Goal: Information Seeking & Learning: Learn about a topic

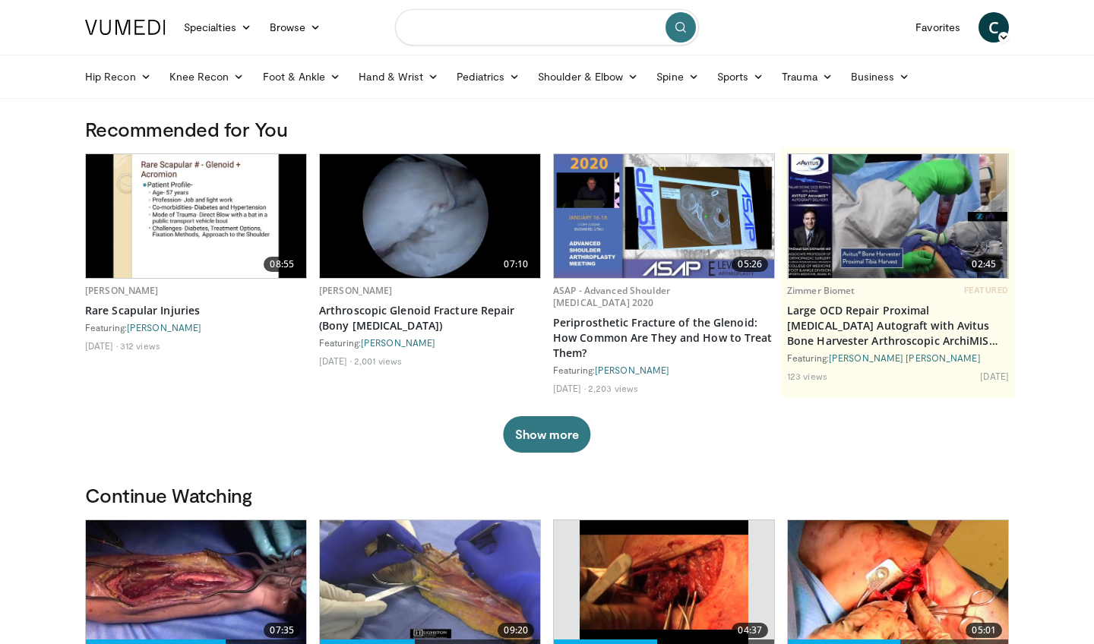
click at [462, 30] on input "Search topics, interventions" at bounding box center [547, 27] width 304 height 36
type input "**********"
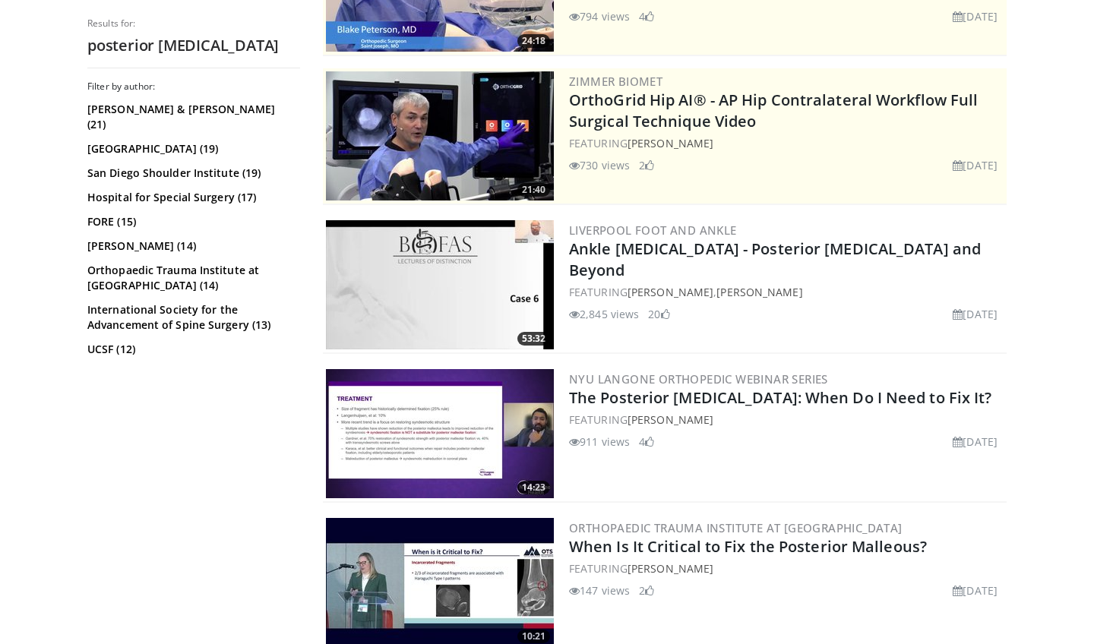
scroll to position [248, 0]
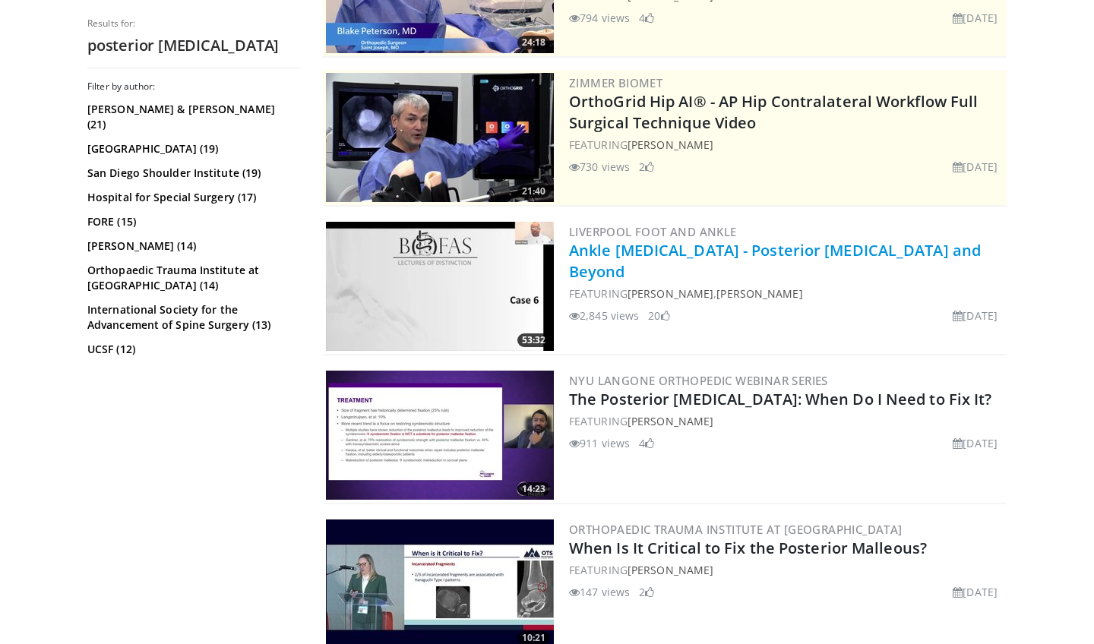
click at [745, 248] on link "Ankle Fractures - Posterior Malleolus and Beyond" at bounding box center [775, 261] width 412 height 42
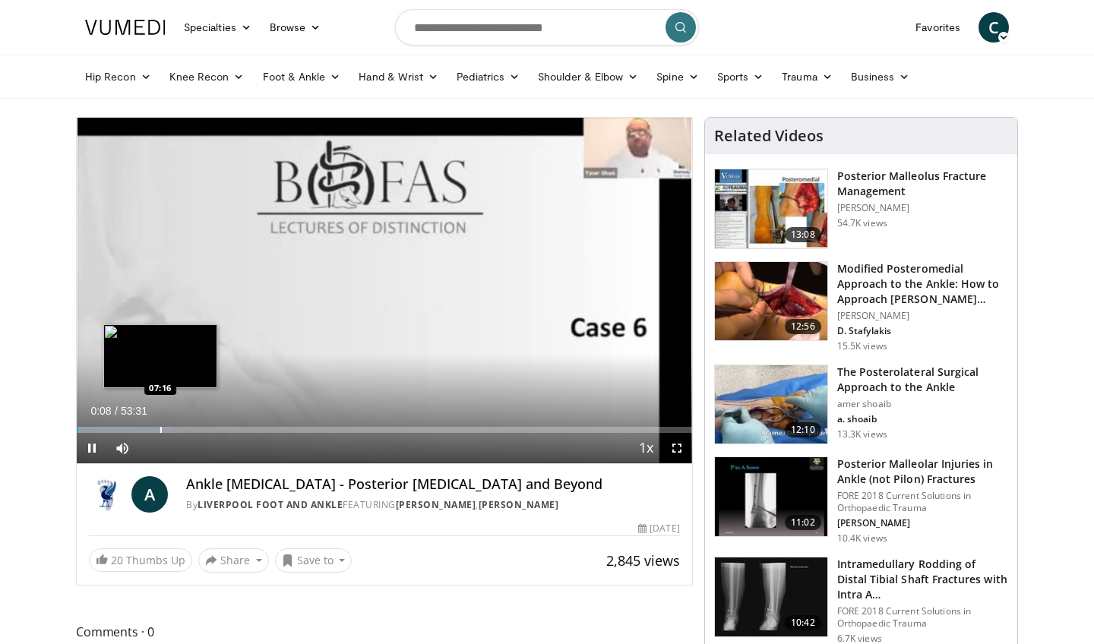
click at [160, 430] on div "Progress Bar" at bounding box center [161, 430] width 2 height 6
click at [144, 429] on div "Progress Bar" at bounding box center [145, 430] width 2 height 6
click at [172, 429] on div "Progress Bar" at bounding box center [173, 430] width 2 height 6
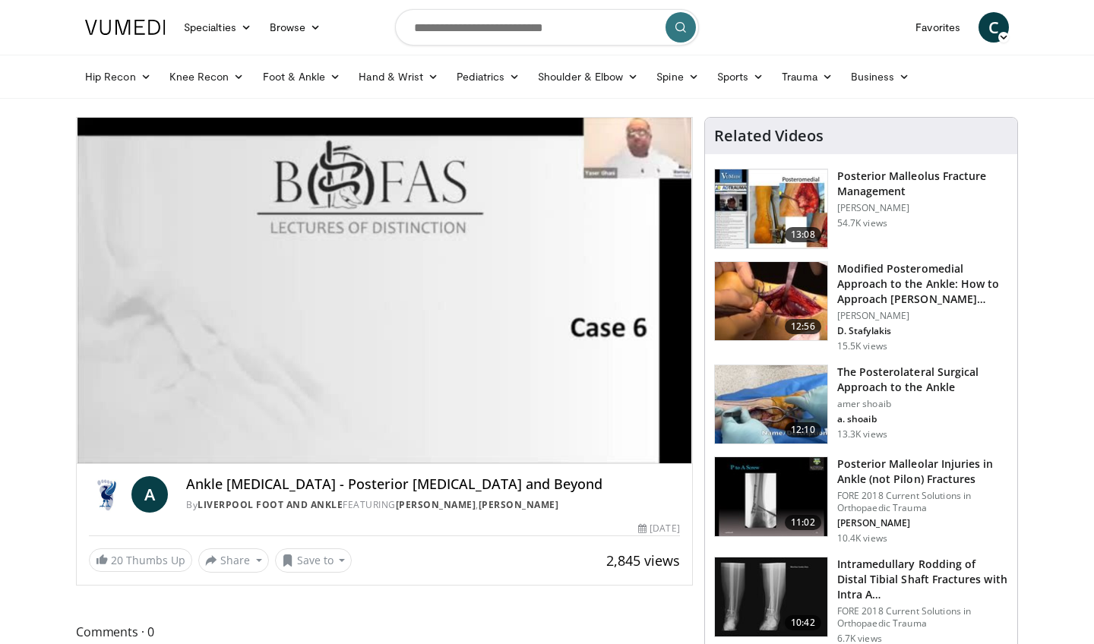
click at [189, 430] on div "10 seconds Tap to unmute" at bounding box center [385, 291] width 616 height 346
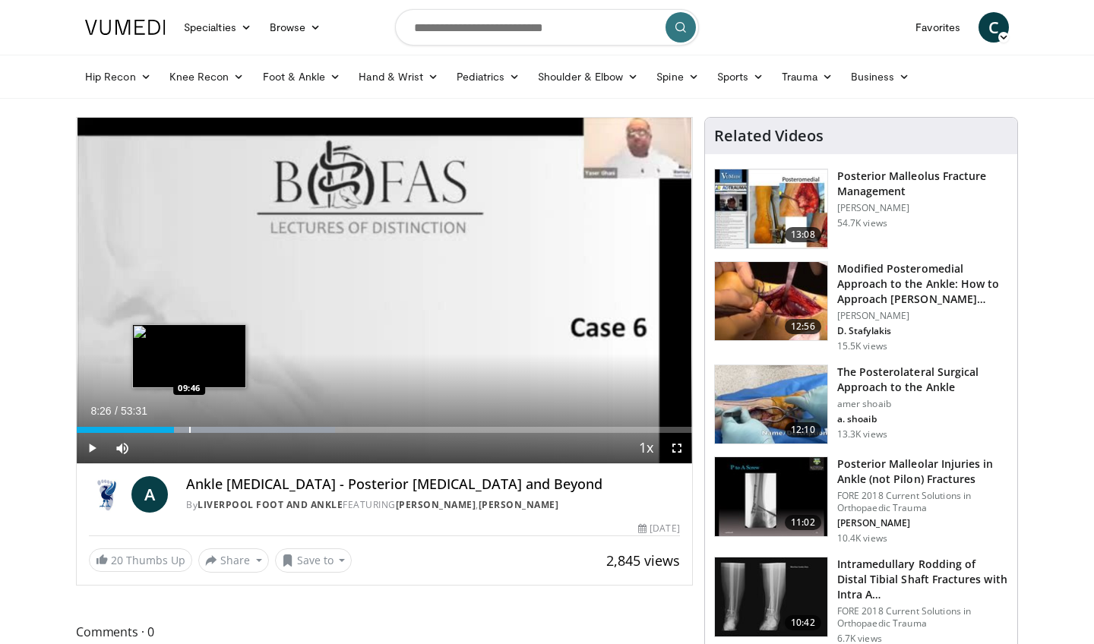
click at [189, 429] on div "Progress Bar" at bounding box center [190, 430] width 2 height 6
click at [201, 429] on div "Progress Bar" at bounding box center [202, 430] width 2 height 6
click at [215, 430] on div "Progress Bar" at bounding box center [216, 430] width 2 height 6
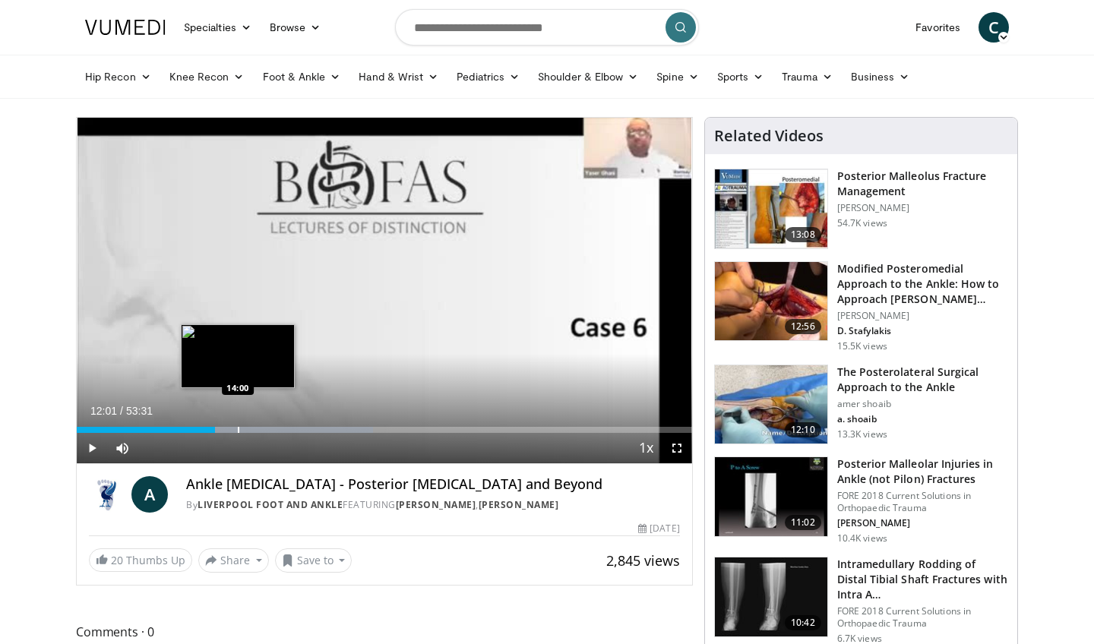
click at [239, 428] on div "Progress Bar" at bounding box center [239, 430] width 2 height 6
click at [260, 429] on div "Progress Bar" at bounding box center [261, 430] width 2 height 6
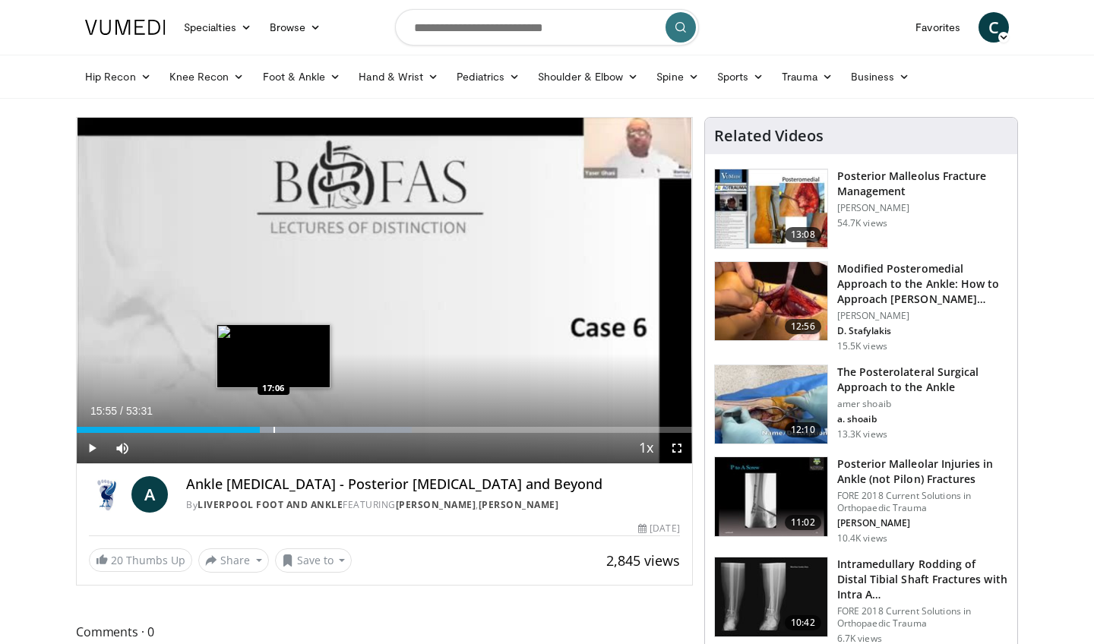
click at [274, 431] on div "Progress Bar" at bounding box center [275, 430] width 2 height 6
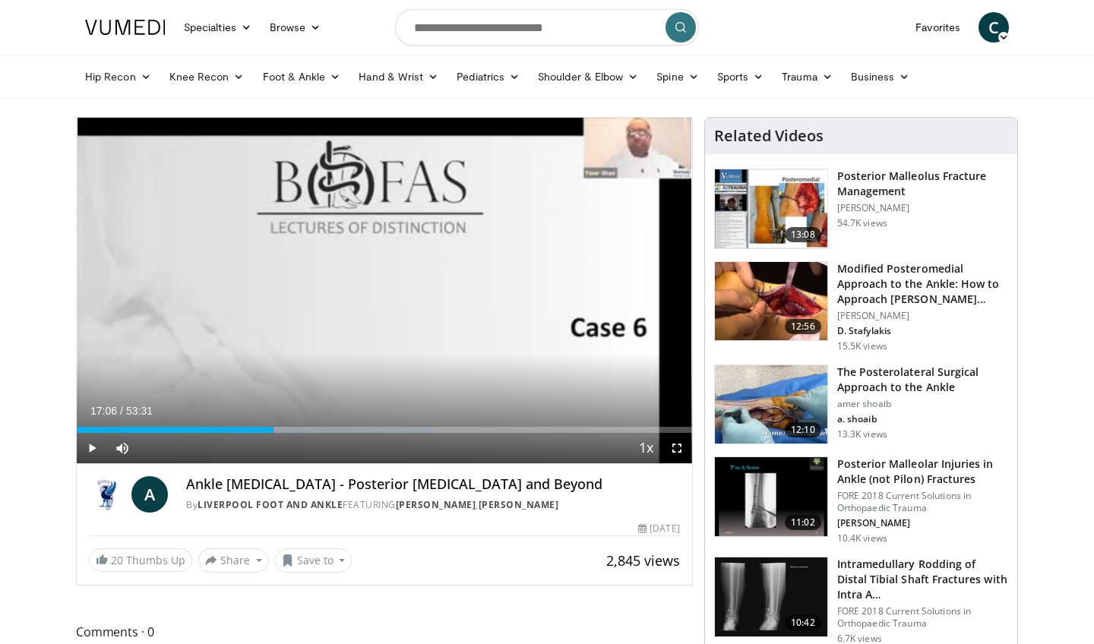
click at [780, 213] on img at bounding box center [771, 208] width 112 height 79
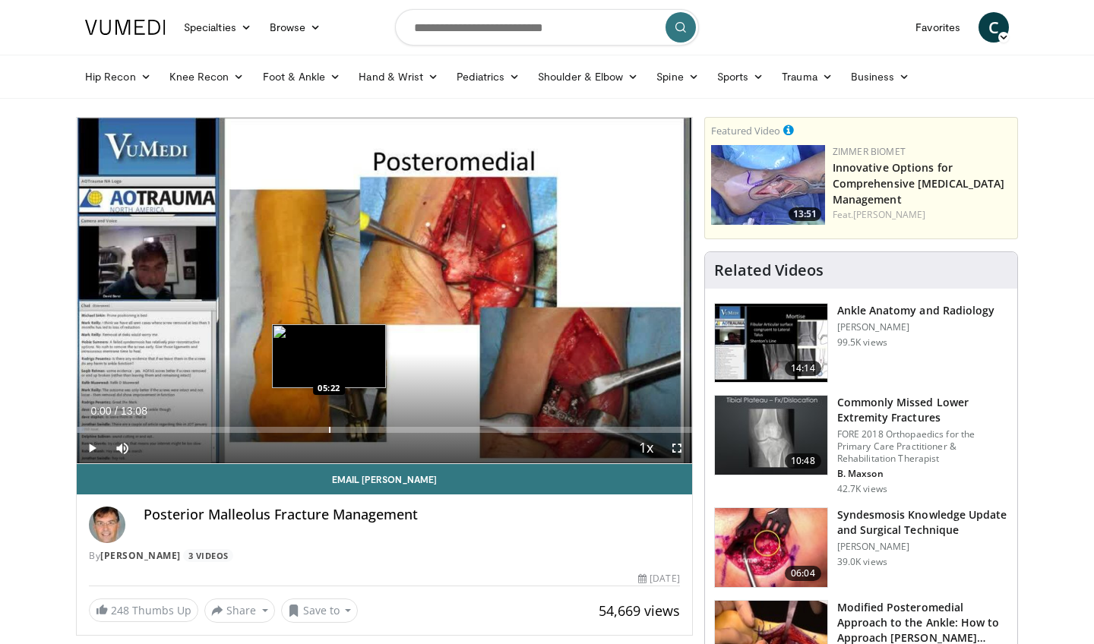
click at [329, 429] on div "Progress Bar" at bounding box center [330, 430] width 2 height 6
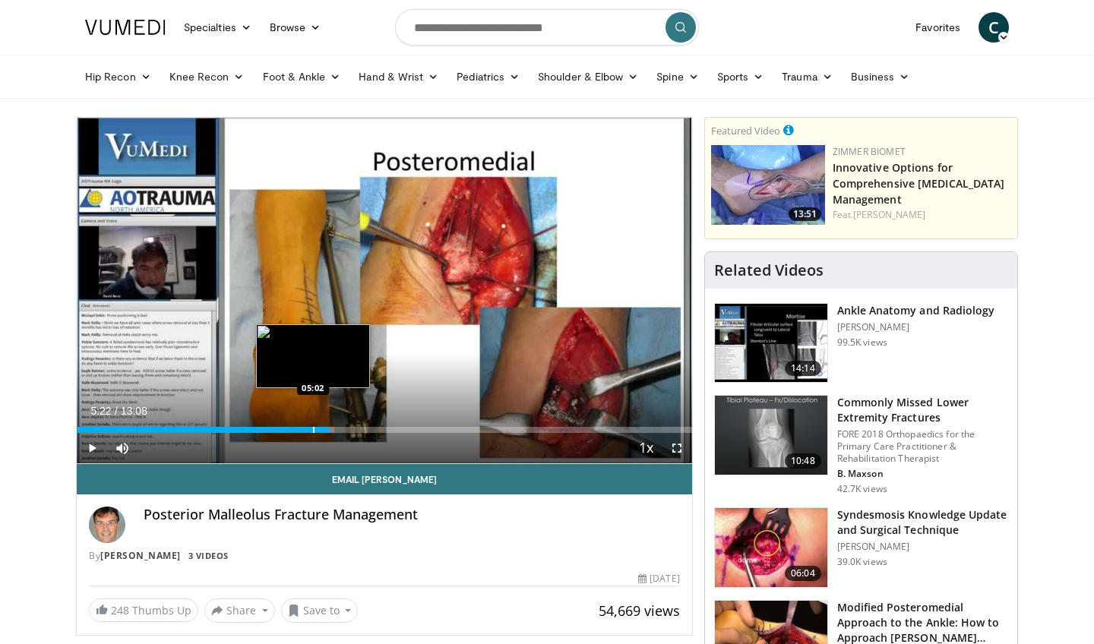
click at [313, 429] on div "Progress Bar" at bounding box center [314, 430] width 2 height 6
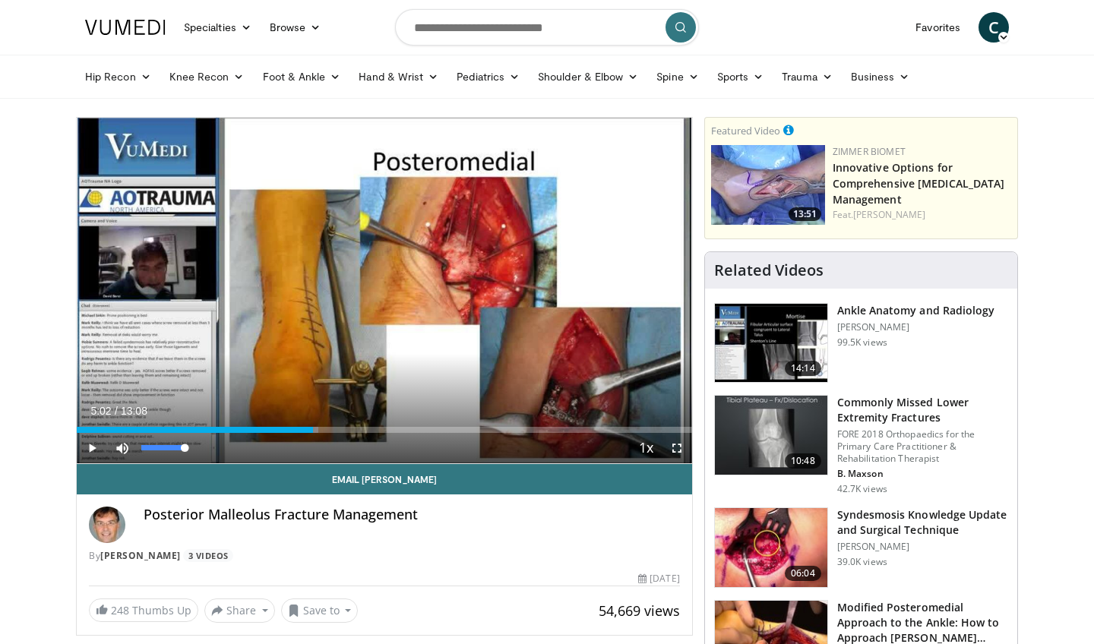
click at [123, 446] on span "Video Player" at bounding box center [122, 448] width 30 height 30
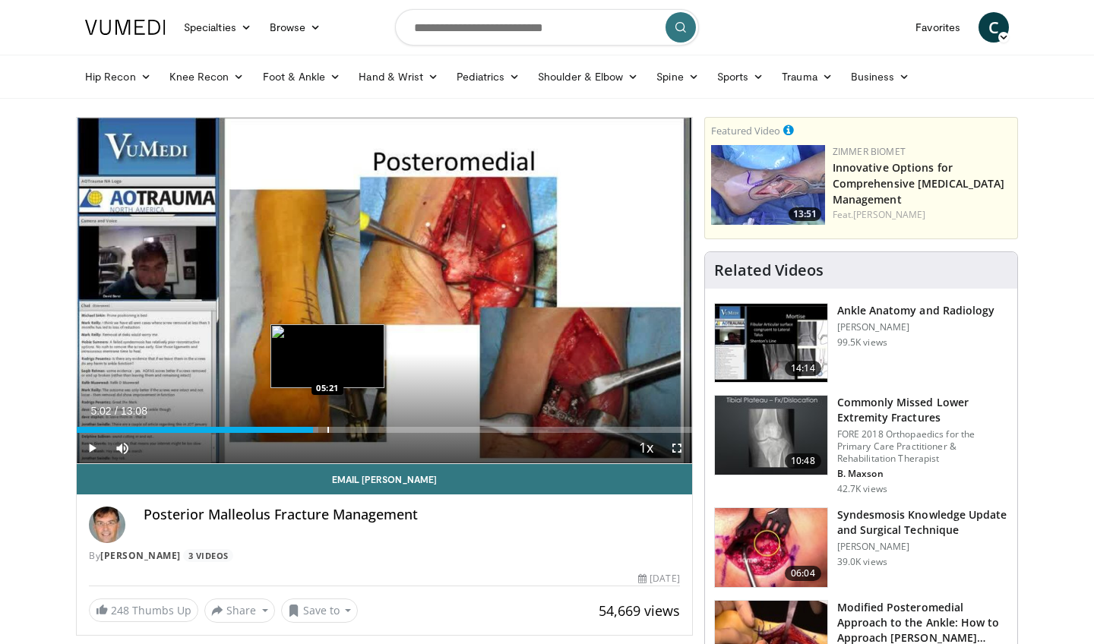
click at [328, 431] on div "Progress Bar" at bounding box center [329, 430] width 2 height 6
click at [332, 432] on div "Progress Bar" at bounding box center [333, 430] width 2 height 6
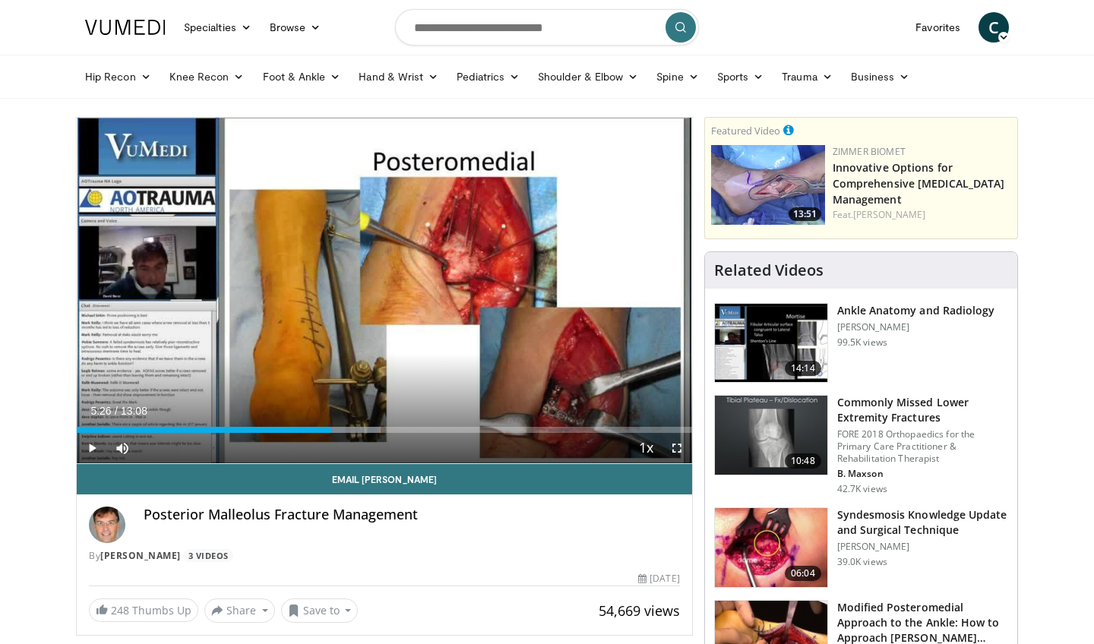
click at [92, 449] on span "Video Player" at bounding box center [92, 448] width 30 height 30
click at [329, 430] on div "Progress Bar" at bounding box center [330, 430] width 2 height 6
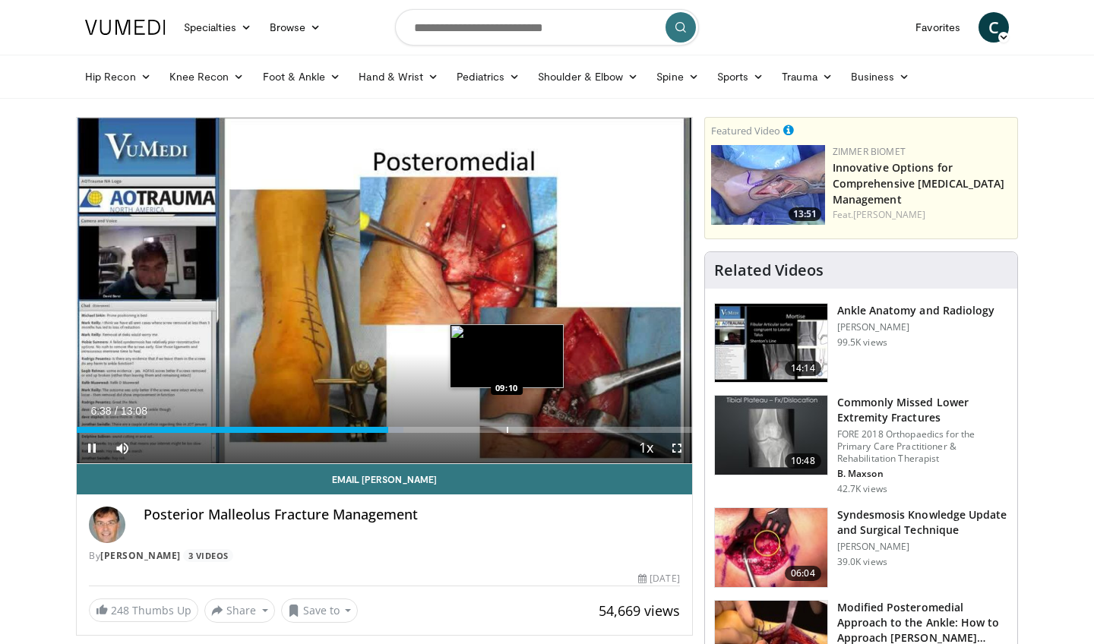
click at [507, 428] on div "Progress Bar" at bounding box center [508, 430] width 2 height 6
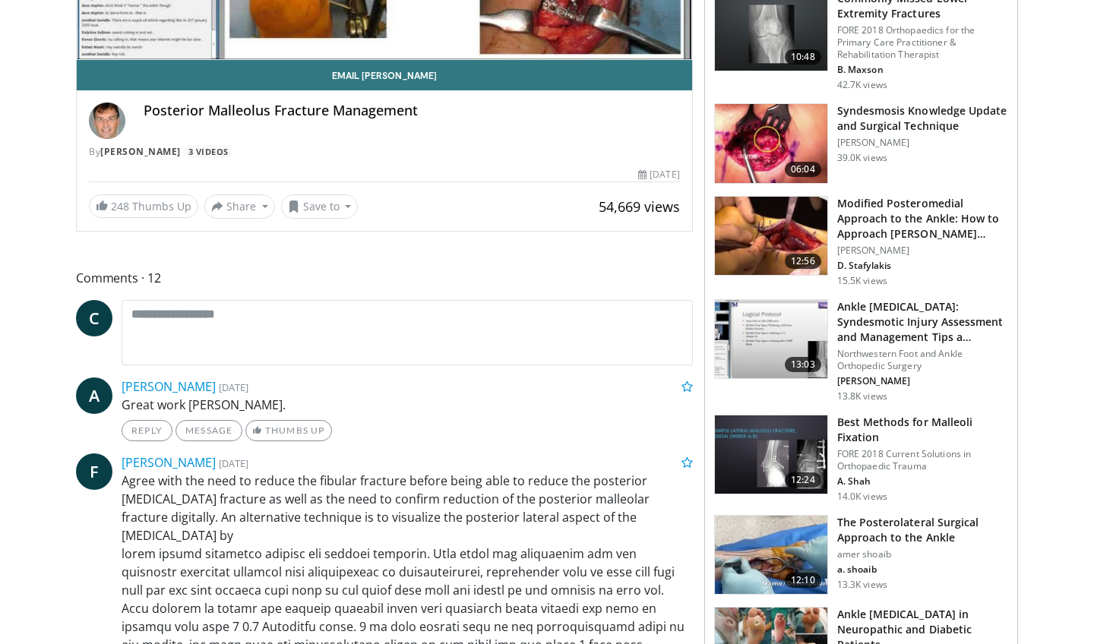
scroll to position [419, 0]
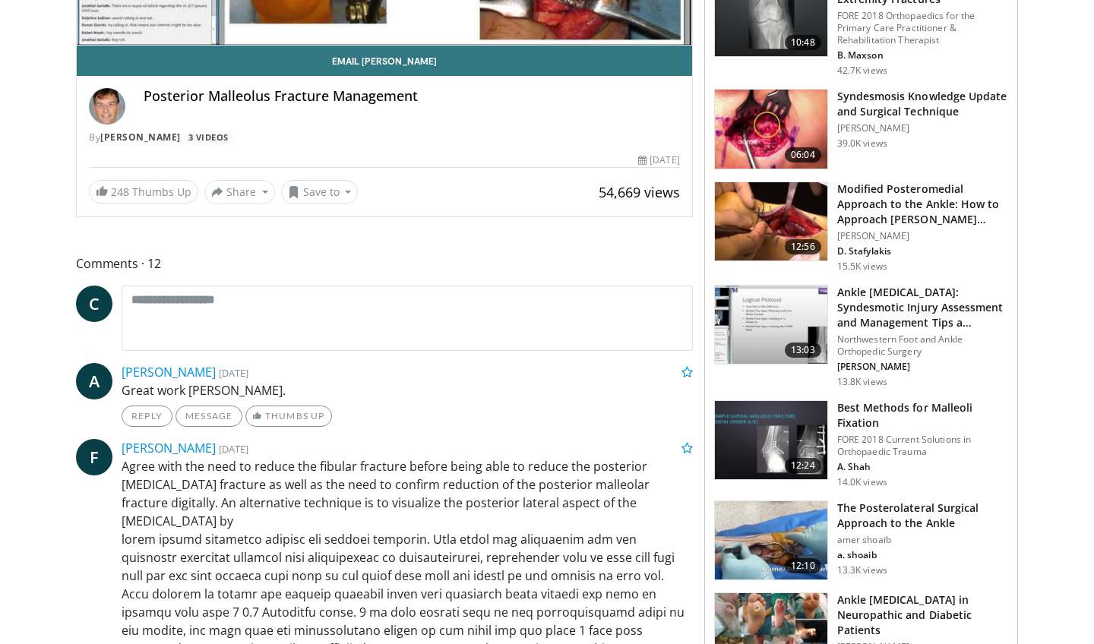
click at [908, 524] on h3 "The Posterolateral Surgical Approach to the Ankle" at bounding box center [922, 516] width 171 height 30
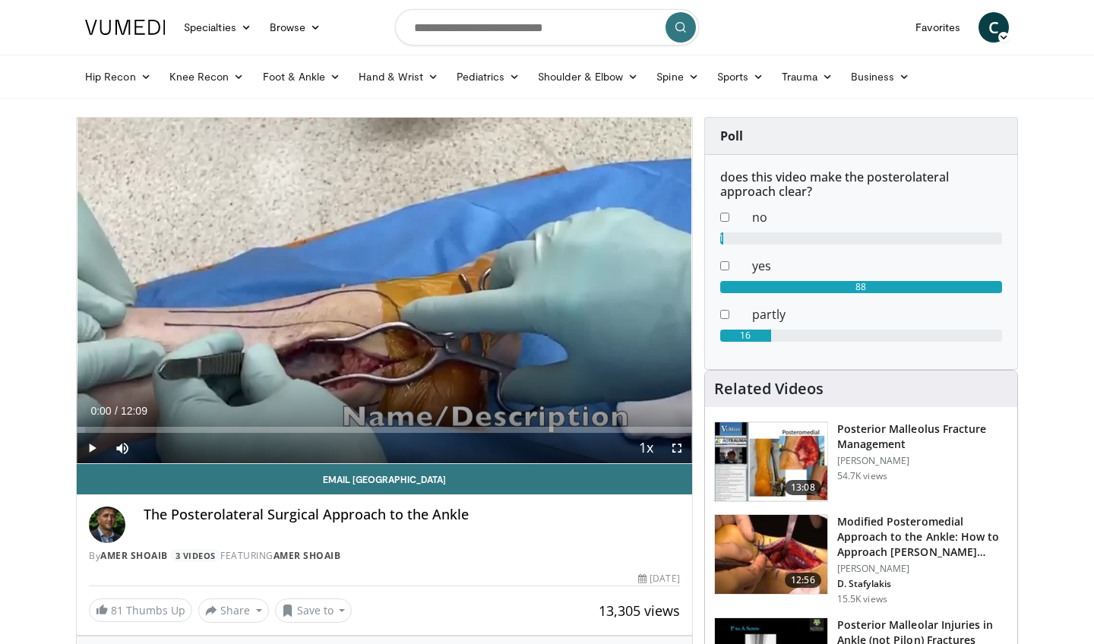
click at [96, 448] on span "Video Player" at bounding box center [92, 448] width 30 height 30
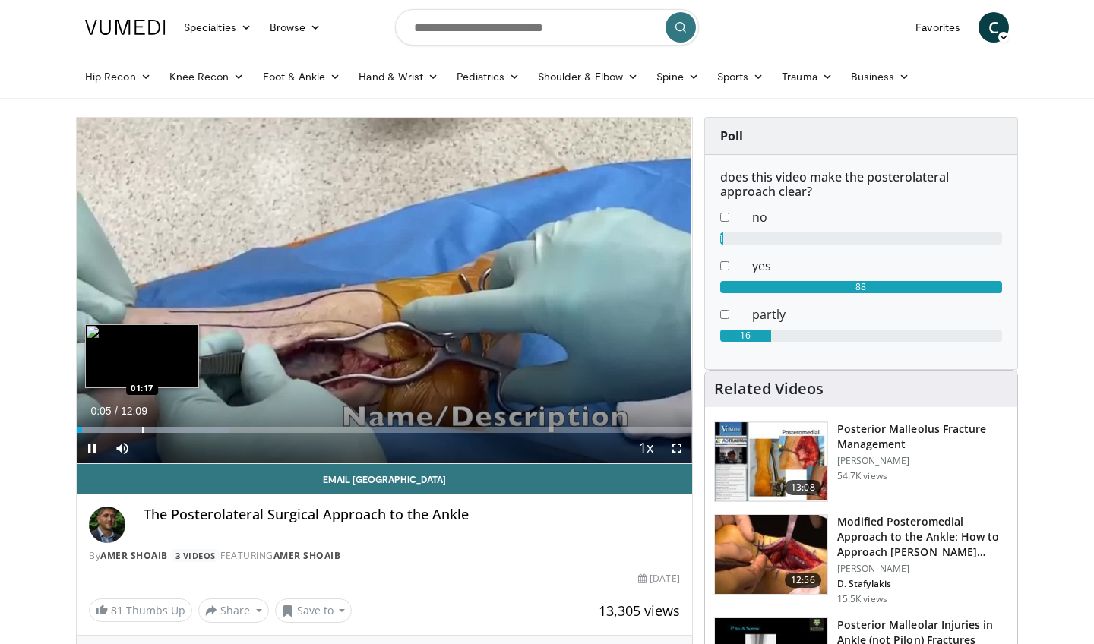
click at [142, 431] on div "Progress Bar" at bounding box center [143, 430] width 2 height 6
click at [132, 431] on div "Progress Bar" at bounding box center [133, 430] width 2 height 6
click at [122, 431] on div "Progress Bar" at bounding box center [123, 430] width 2 height 6
click at [105, 429] on div "Progress Bar" at bounding box center [106, 430] width 2 height 6
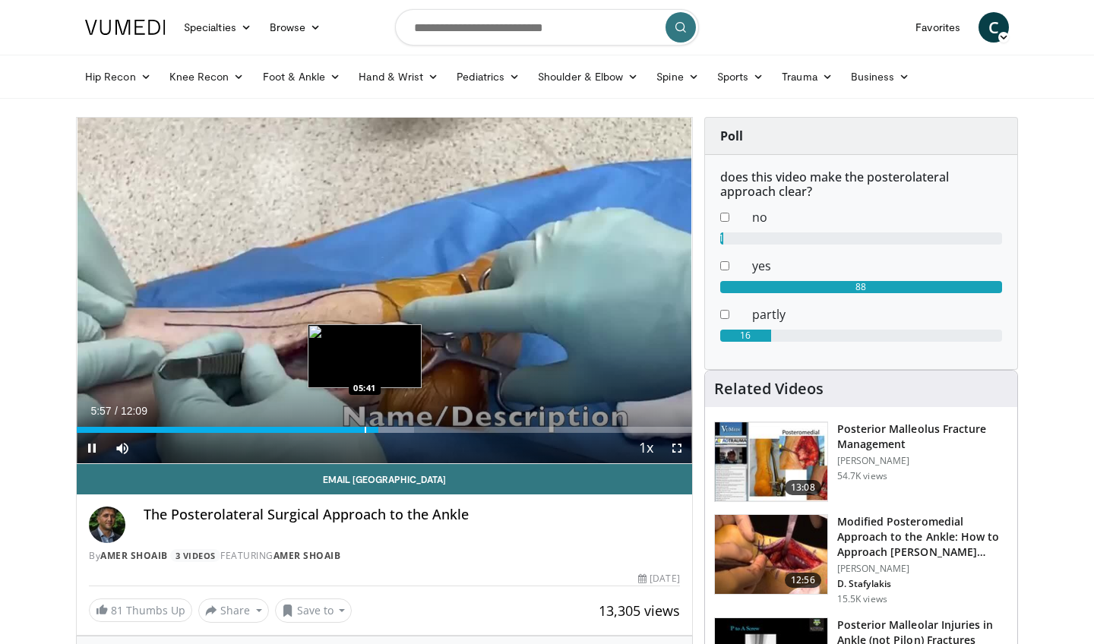
click at [365, 432] on div "Progress Bar" at bounding box center [366, 430] width 2 height 6
click at [353, 432] on div "Progress Bar" at bounding box center [354, 430] width 2 height 6
click at [93, 450] on span "Video Player" at bounding box center [92, 448] width 30 height 30
click at [93, 447] on span "Video Player" at bounding box center [92, 448] width 30 height 30
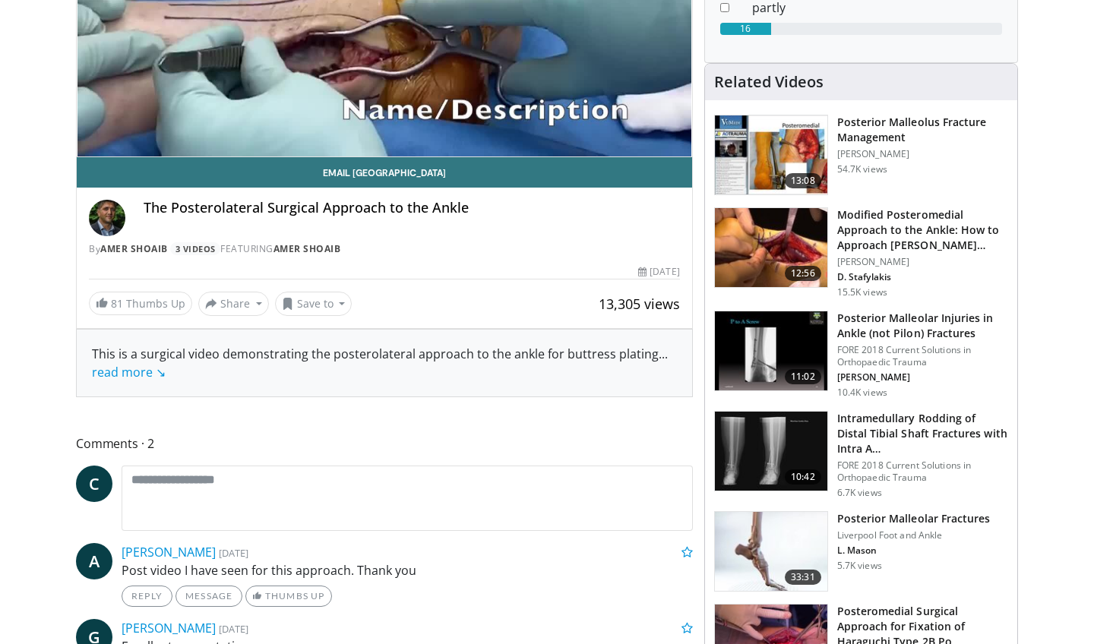
scroll to position [309, 0]
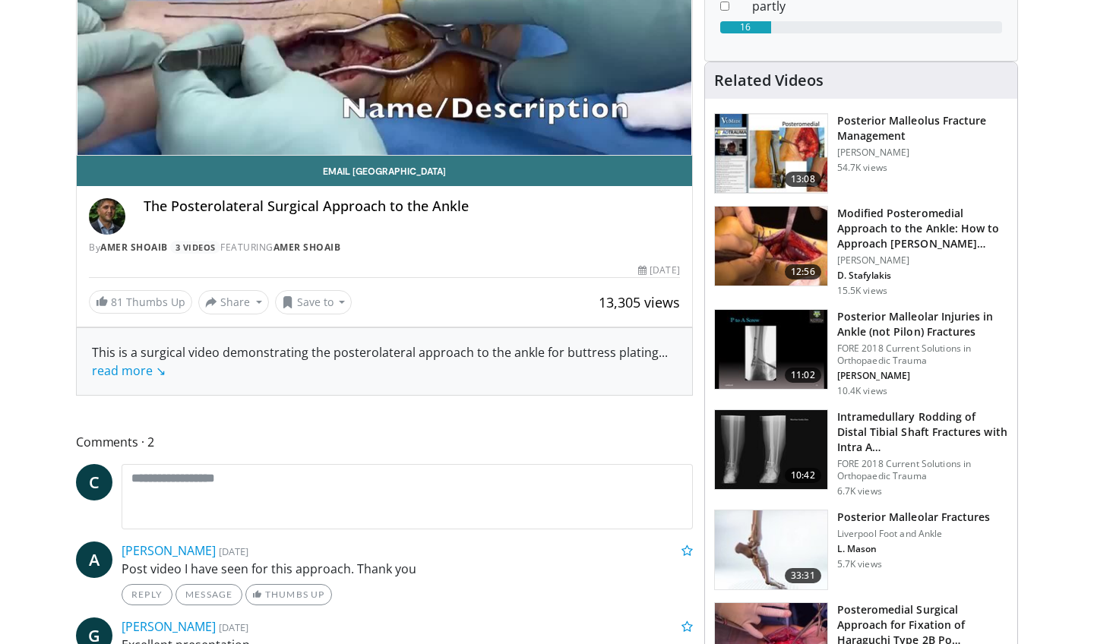
click at [937, 330] on h3 "Posterior Malleolar Injuries in Ankle (not Pilon) Fractures" at bounding box center [922, 324] width 171 height 30
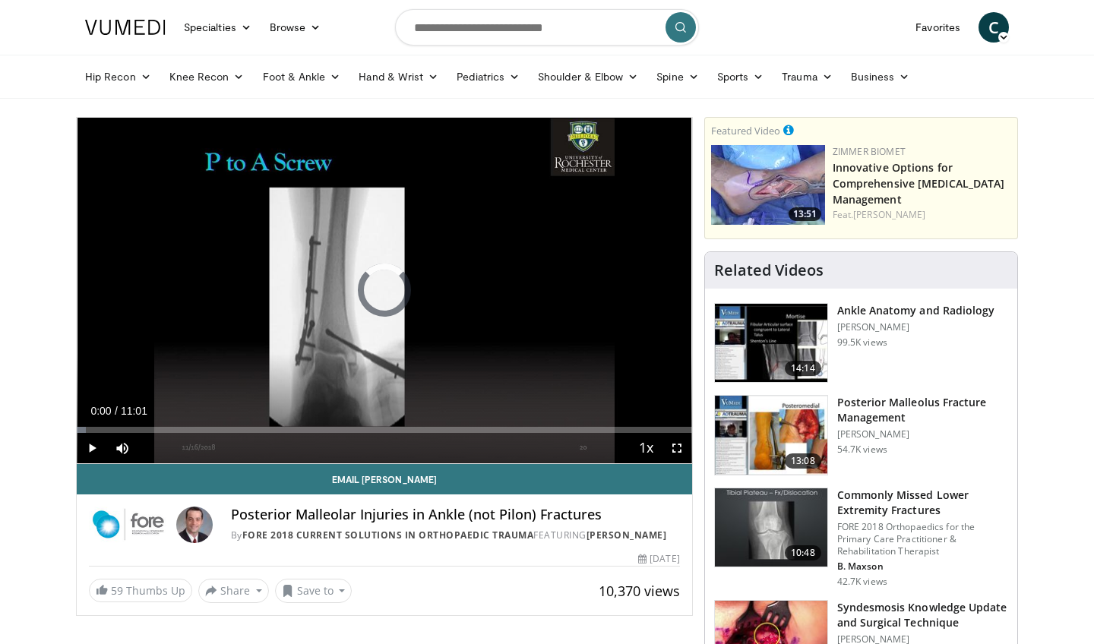
click at [166, 427] on div "Progress Bar" at bounding box center [167, 430] width 2 height 6
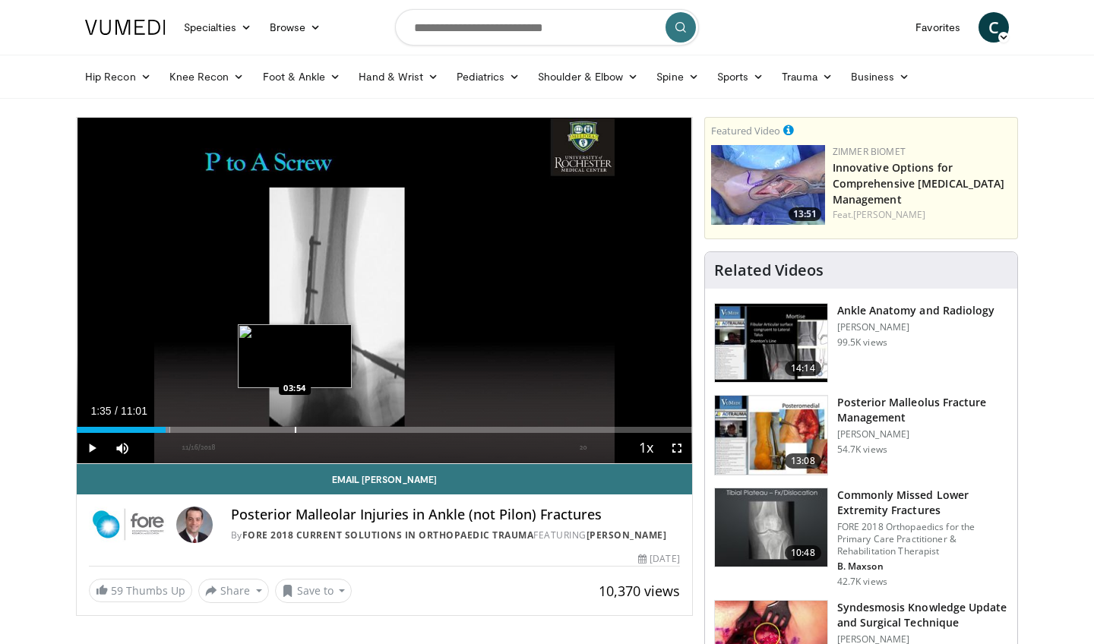
click at [295, 427] on div "Progress Bar" at bounding box center [296, 430] width 2 height 6
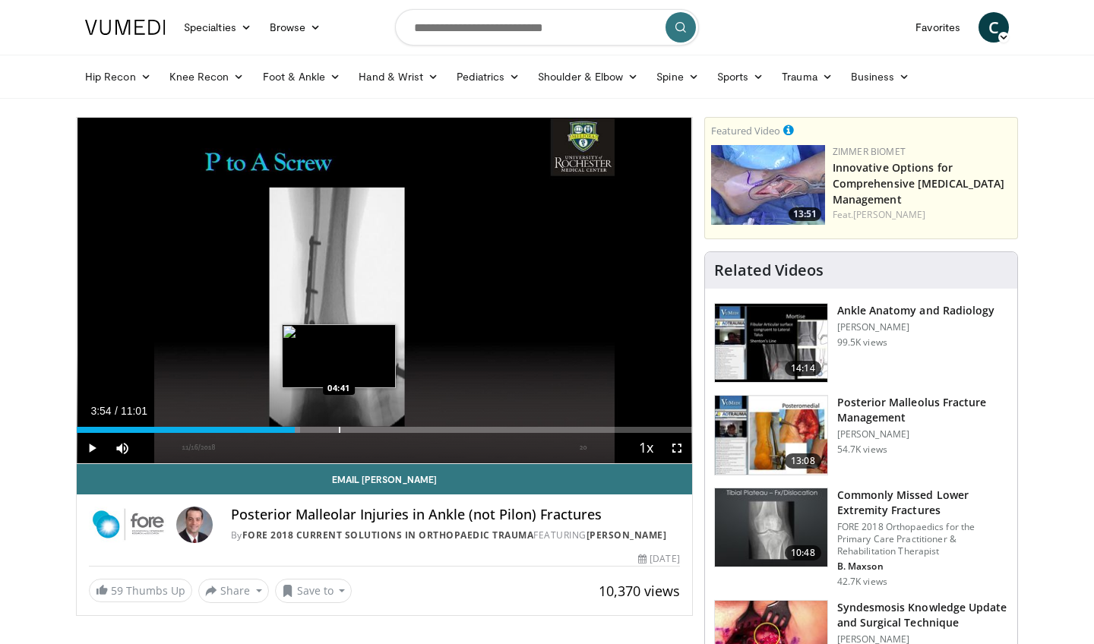
click at [339, 427] on div "Progress Bar" at bounding box center [340, 430] width 2 height 6
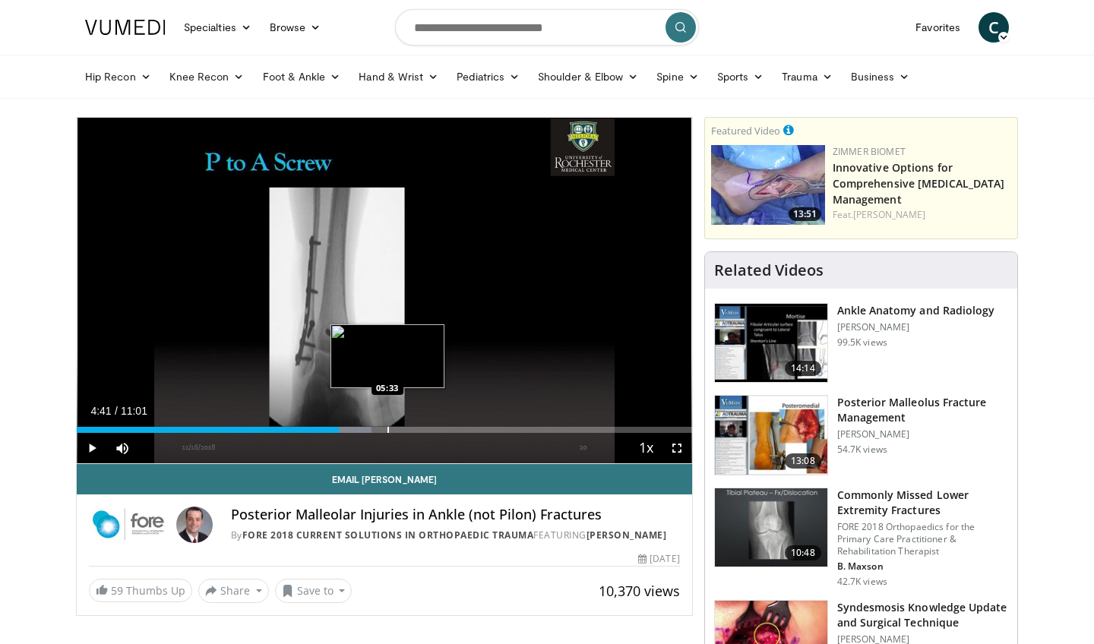
click at [388, 426] on div "Loaded : 47.93% 04:41 05:33" at bounding box center [385, 426] width 616 height 14
click at [414, 424] on div "Loaded : 53.94% 05:33 06:02" at bounding box center [385, 426] width 616 height 14
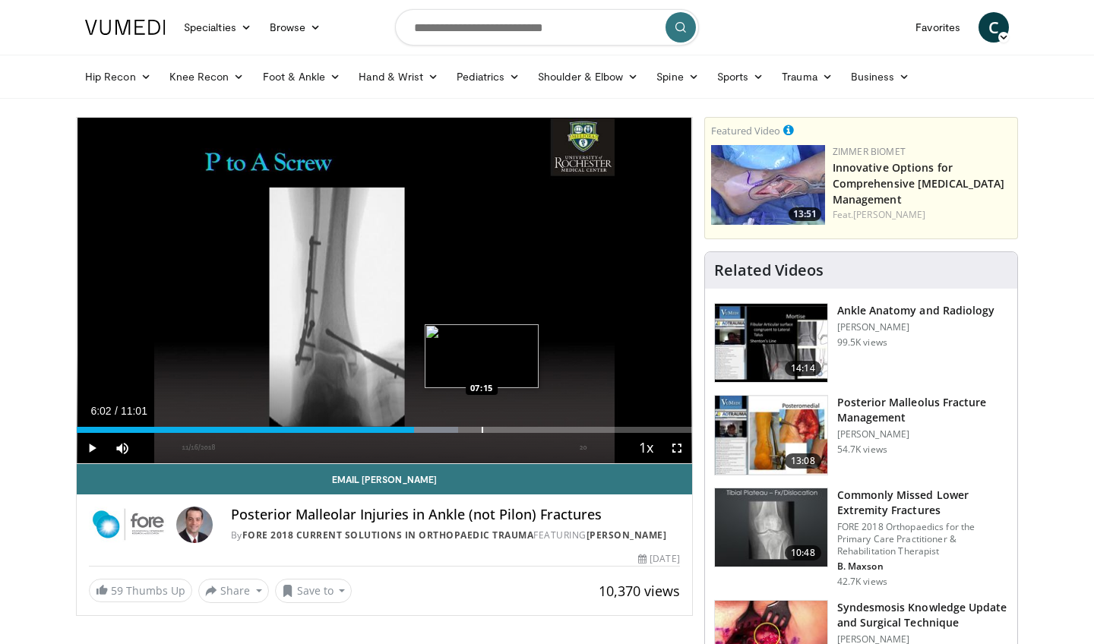
click at [482, 432] on div "Progress Bar" at bounding box center [483, 430] width 2 height 6
click at [468, 430] on div "Progress Bar" at bounding box center [469, 430] width 2 height 6
click at [94, 448] on span "Video Player" at bounding box center [92, 448] width 30 height 30
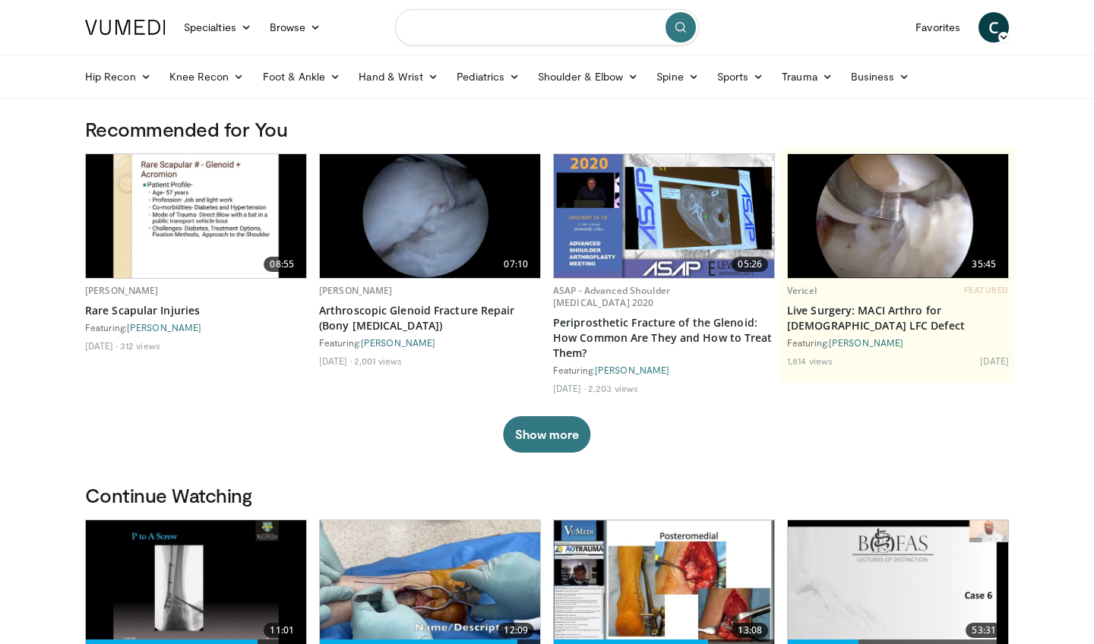
click at [456, 35] on input "Search topics, interventions" at bounding box center [547, 27] width 304 height 36
type input "**********"
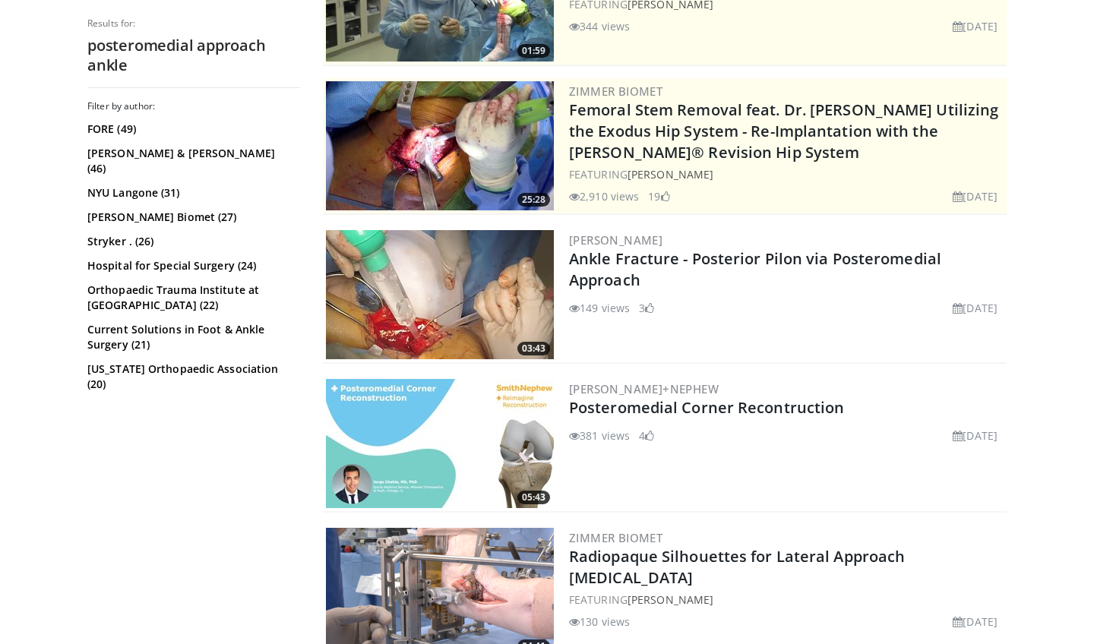
scroll to position [280, 0]
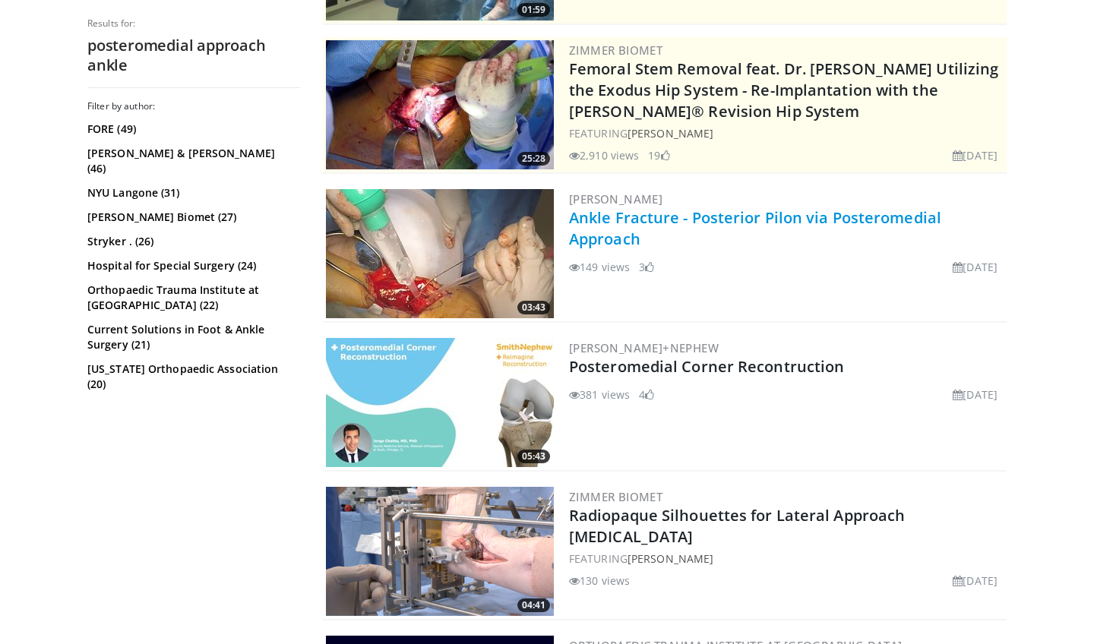
click at [614, 236] on link "Ankle Fracture - Posterior Pilon via Posteromedial Approach" at bounding box center [755, 228] width 372 height 42
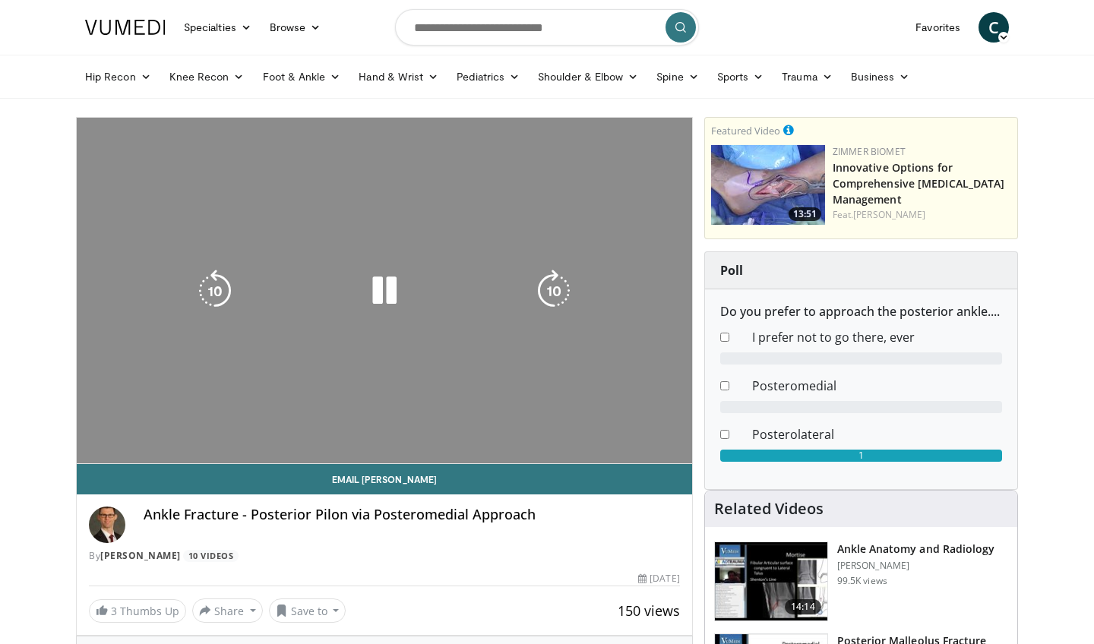
click at [613, 236] on div "10 seconds Tap to unmute" at bounding box center [385, 291] width 616 height 346
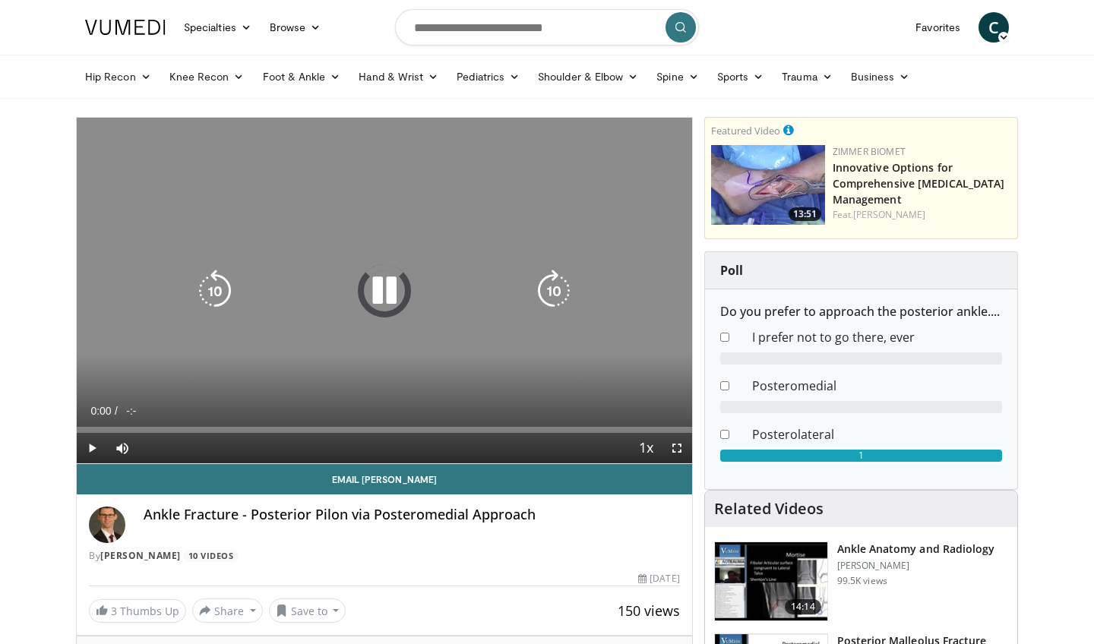
click at [613, 236] on div "10 seconds Tap to unmute" at bounding box center [385, 291] width 616 height 346
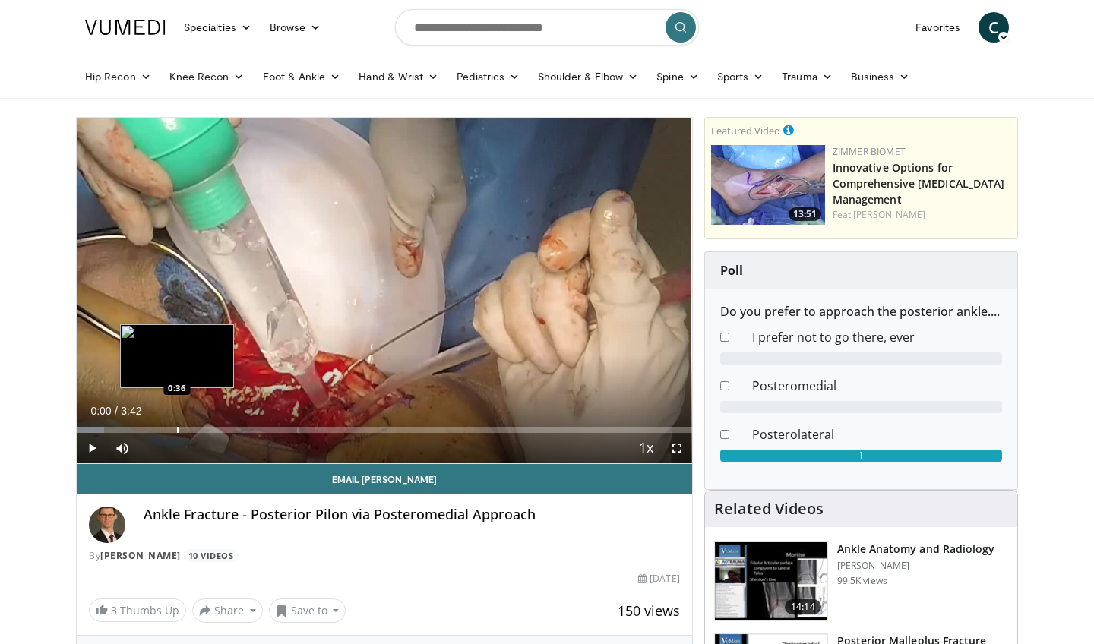
click at [177, 425] on div "Loaded : 4.41% 0:00 0:36" at bounding box center [385, 426] width 616 height 14
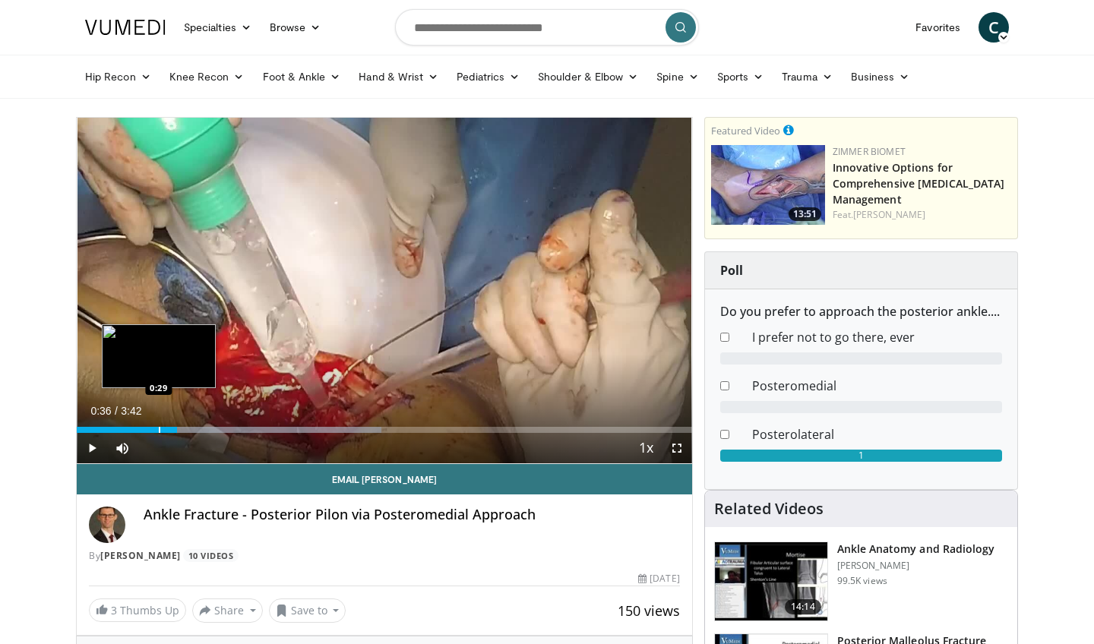
click at [159, 429] on div "Progress Bar" at bounding box center [160, 430] width 2 height 6
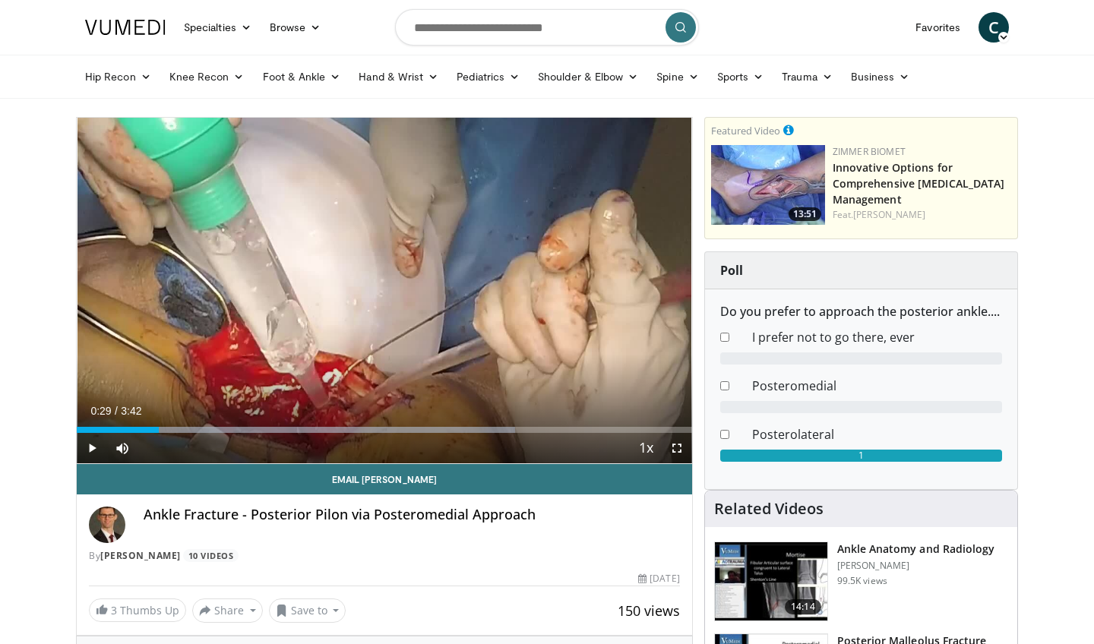
click at [94, 447] on span "Video Player" at bounding box center [92, 448] width 30 height 30
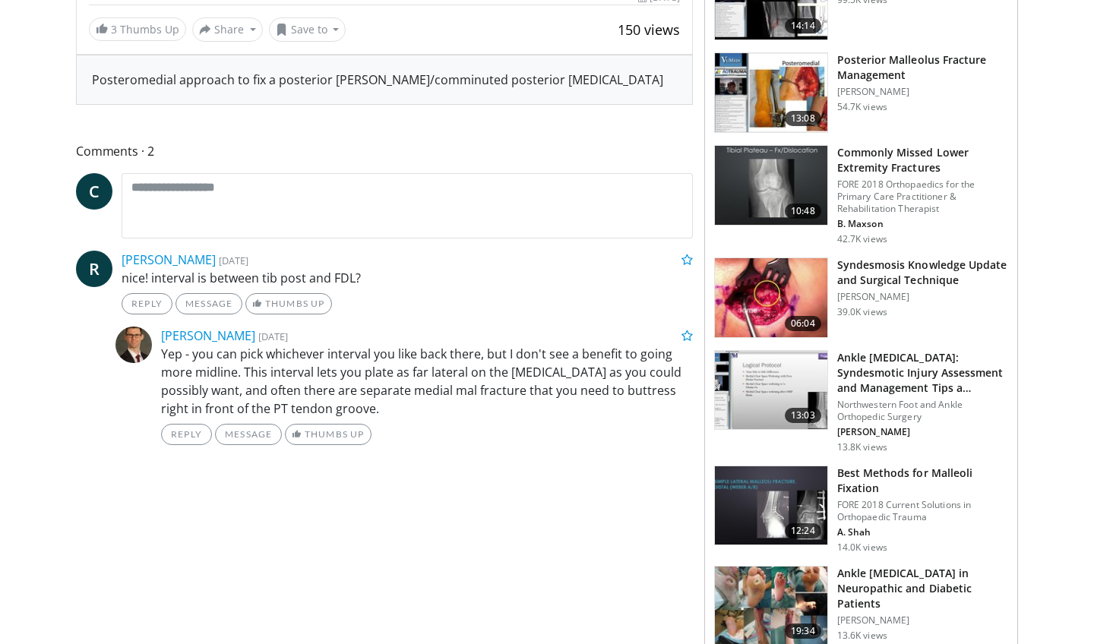
scroll to position [558, 0]
